Goal: Navigation & Orientation: Find specific page/section

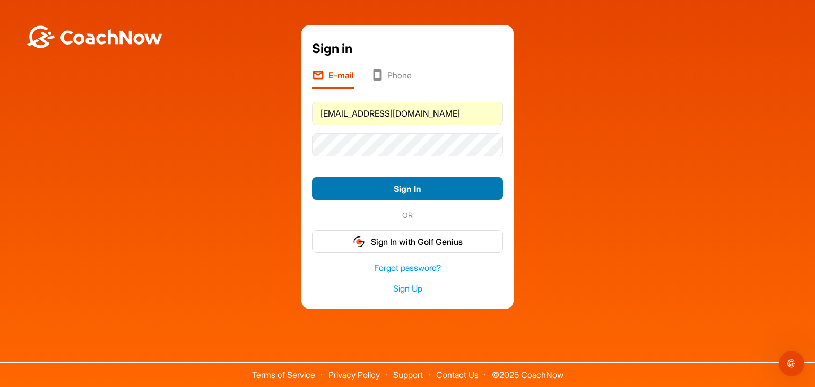
click at [399, 185] on button "Sign In" at bounding box center [407, 188] width 191 height 23
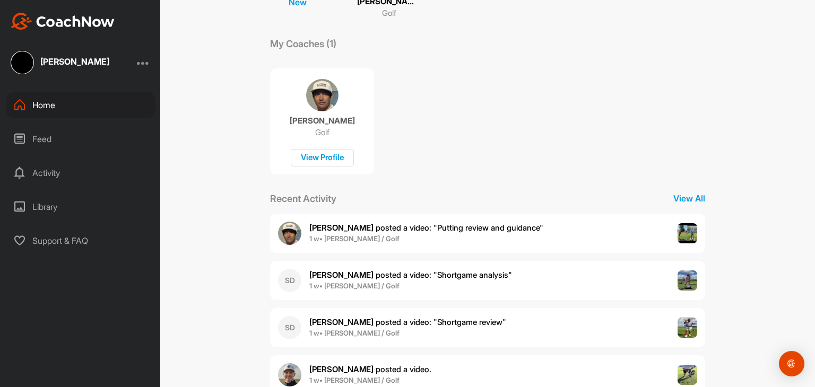
scroll to position [185, 0]
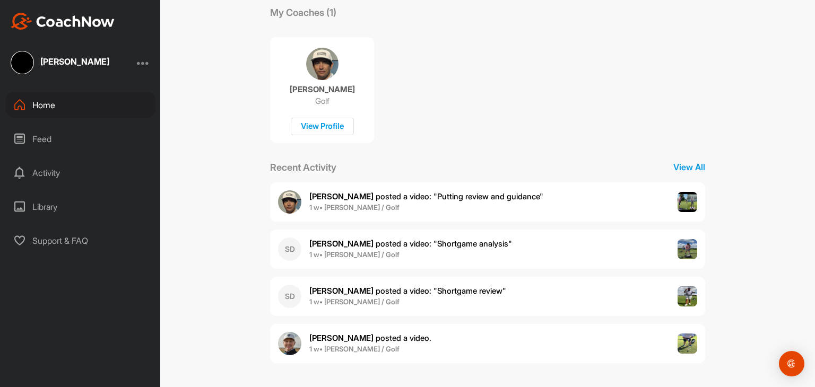
click at [329, 339] on b "[PERSON_NAME]" at bounding box center [341, 338] width 64 height 10
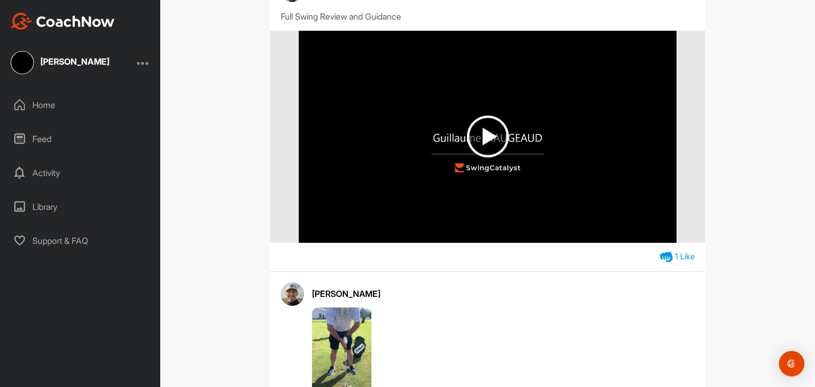
scroll to position [106, 0]
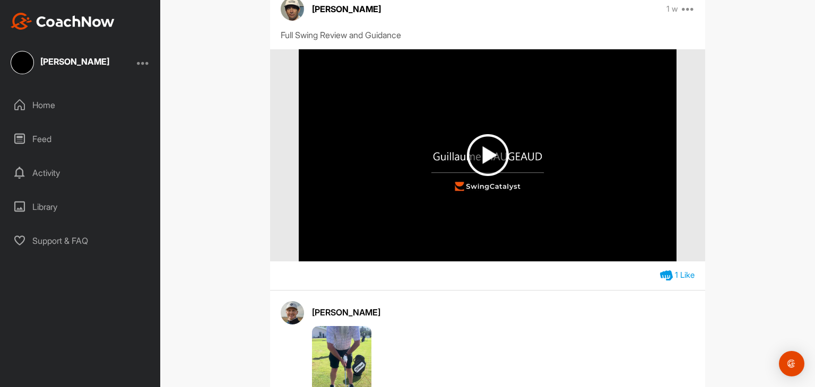
drag, startPoint x: 433, startPoint y: 110, endPoint x: 378, endPoint y: 77, distance: 64.5
click at [378, 77] on img at bounding box center [487, 155] width 377 height 212
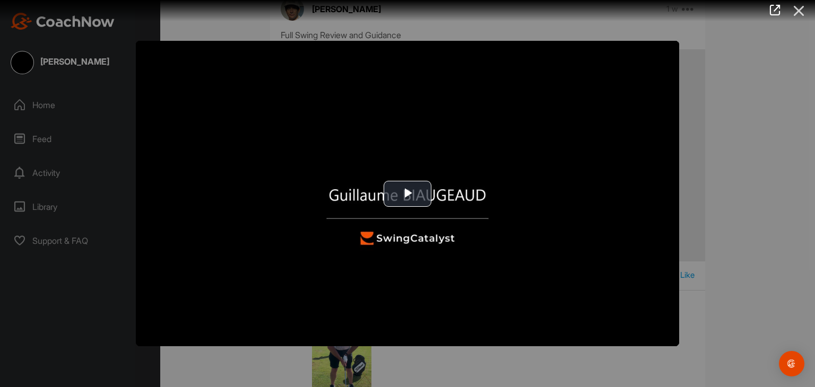
click at [796, 13] on icon at bounding box center [799, 11] width 24 height 20
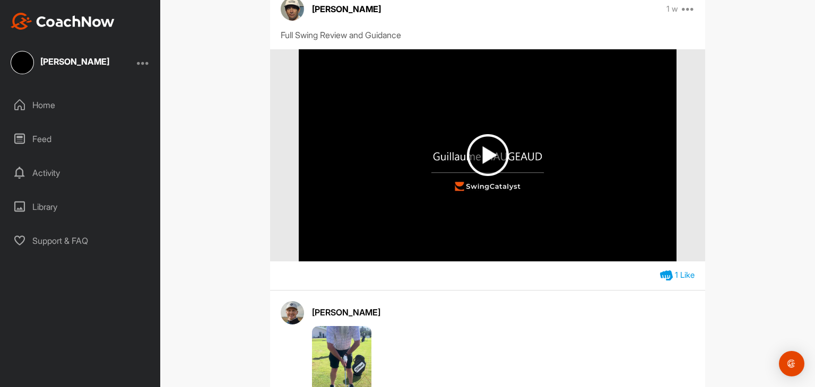
click at [42, 109] on div "Home" at bounding box center [81, 105] width 150 height 27
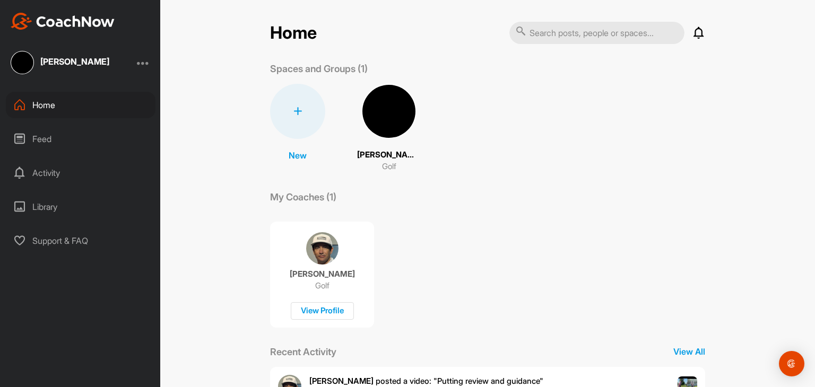
click at [36, 137] on div "Feed" at bounding box center [81, 139] width 150 height 27
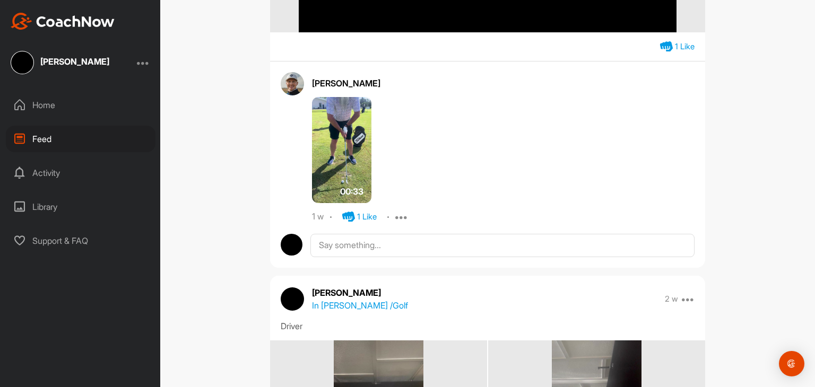
scroll to position [1539, 0]
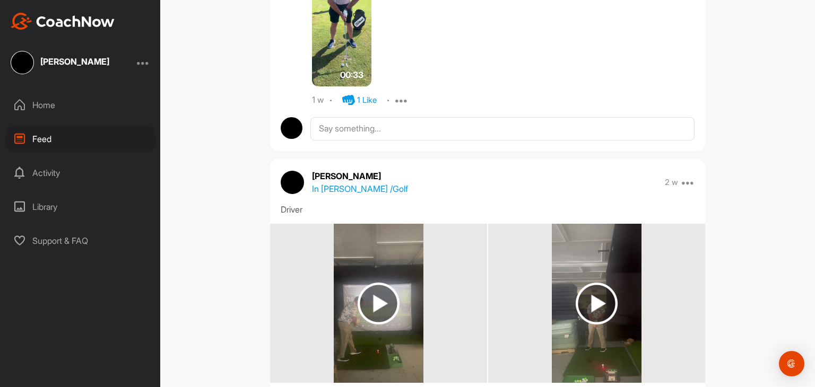
click at [51, 171] on div "Activity" at bounding box center [81, 173] width 150 height 27
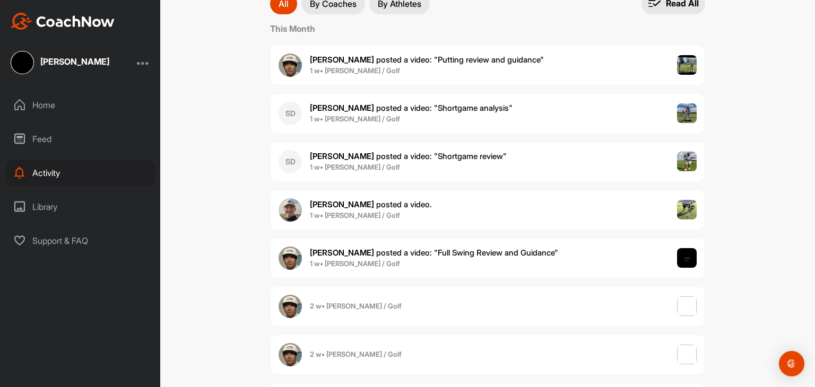
scroll to position [160, 0]
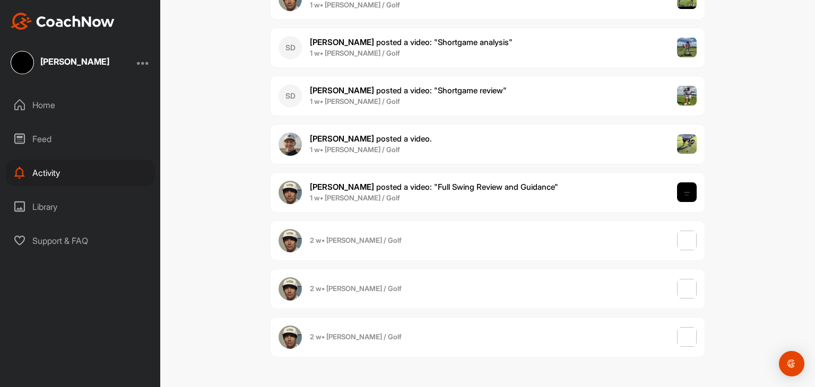
click at [39, 208] on div "Library" at bounding box center [81, 207] width 150 height 27
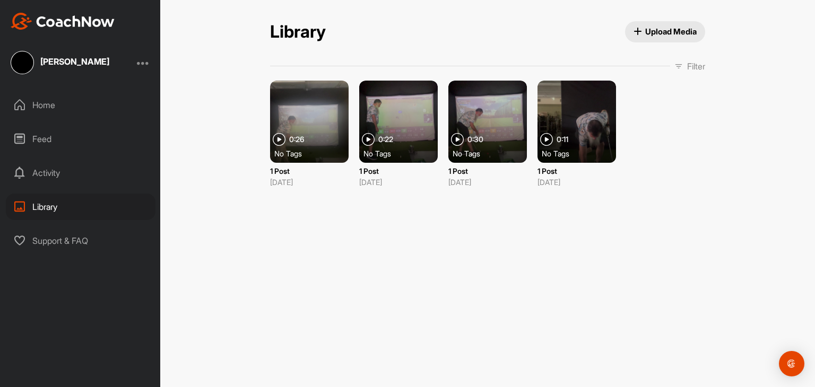
click at [53, 232] on div "Support & FAQ" at bounding box center [81, 241] width 150 height 27
